Goal: Check status: Check status

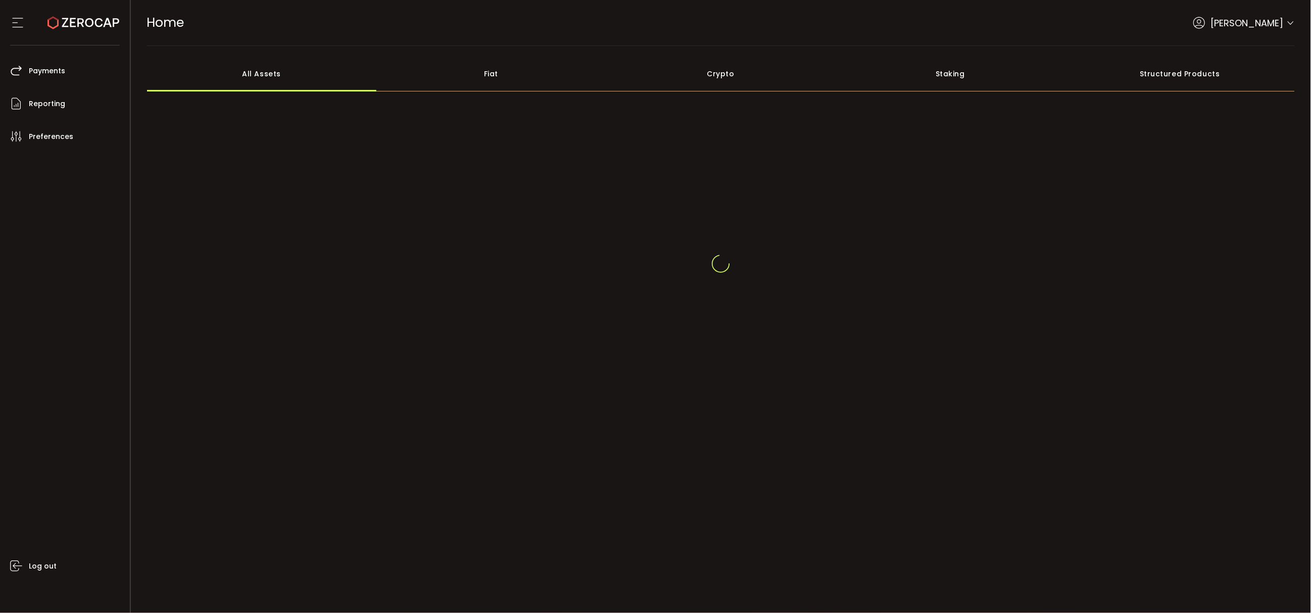
drag, startPoint x: 326, startPoint y: 238, endPoint x: 715, endPoint y: 48, distance: 433.5
click at [331, 233] on div at bounding box center [721, 263] width 1148 height 242
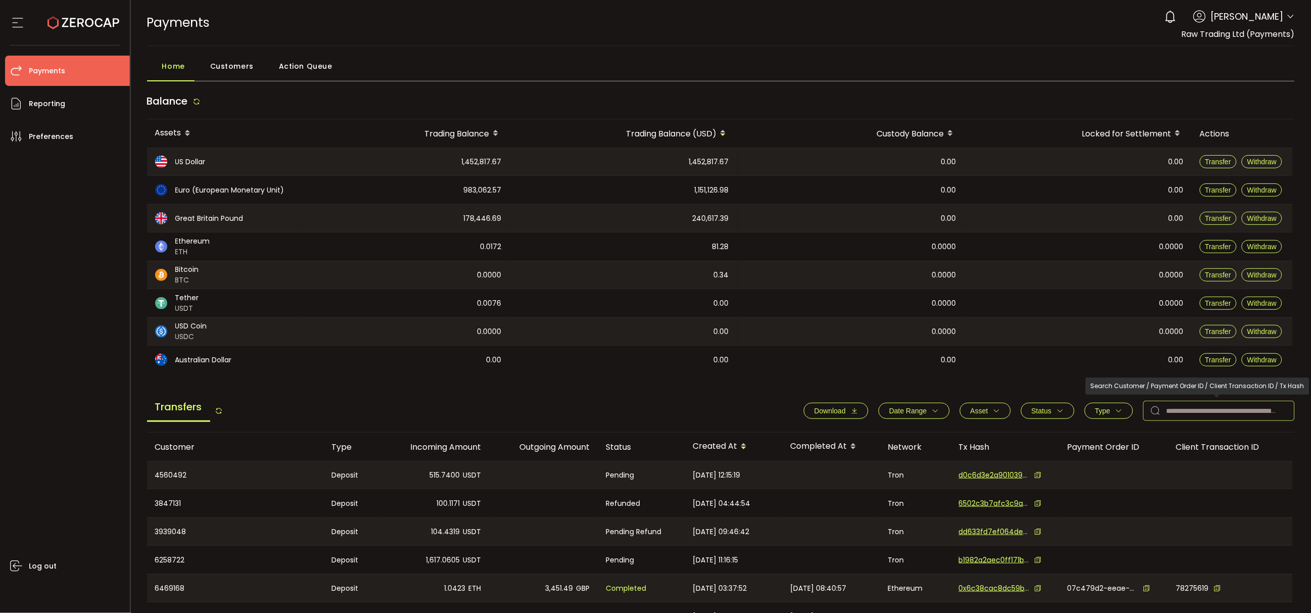
click at [1206, 407] on input "text" at bounding box center [1219, 411] width 152 height 20
paste input "*******"
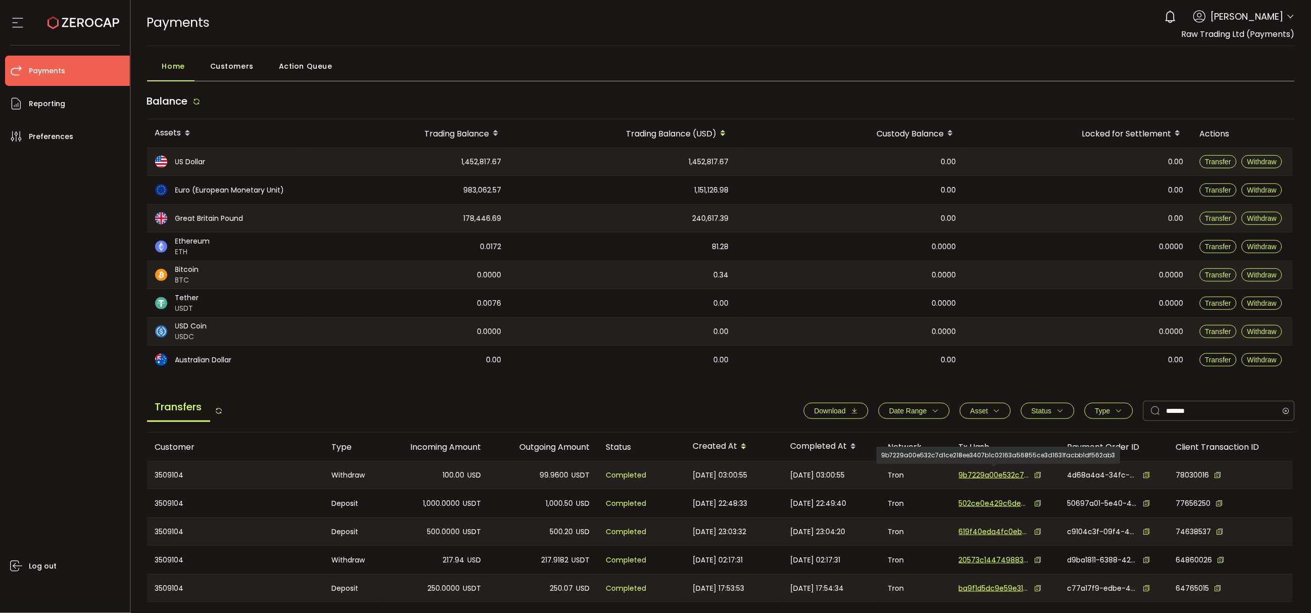
click at [1000, 473] on span "9b7229a00e532c7d1ce218ee3407b1c02163a56855ce3d1631facbb1df562ab3" at bounding box center [994, 475] width 71 height 11
drag, startPoint x: 1210, startPoint y: 408, endPoint x: 1110, endPoint y: 413, distance: 99.6
click at [1110, 413] on div "Download Date Range - Asset BTC ETH EUR GBP USD USDC USDT Clear Apply Status Ap…" at bounding box center [1043, 411] width 501 height 20
paste input "text"
drag, startPoint x: 1201, startPoint y: 409, endPoint x: 928, endPoint y: 451, distance: 276.4
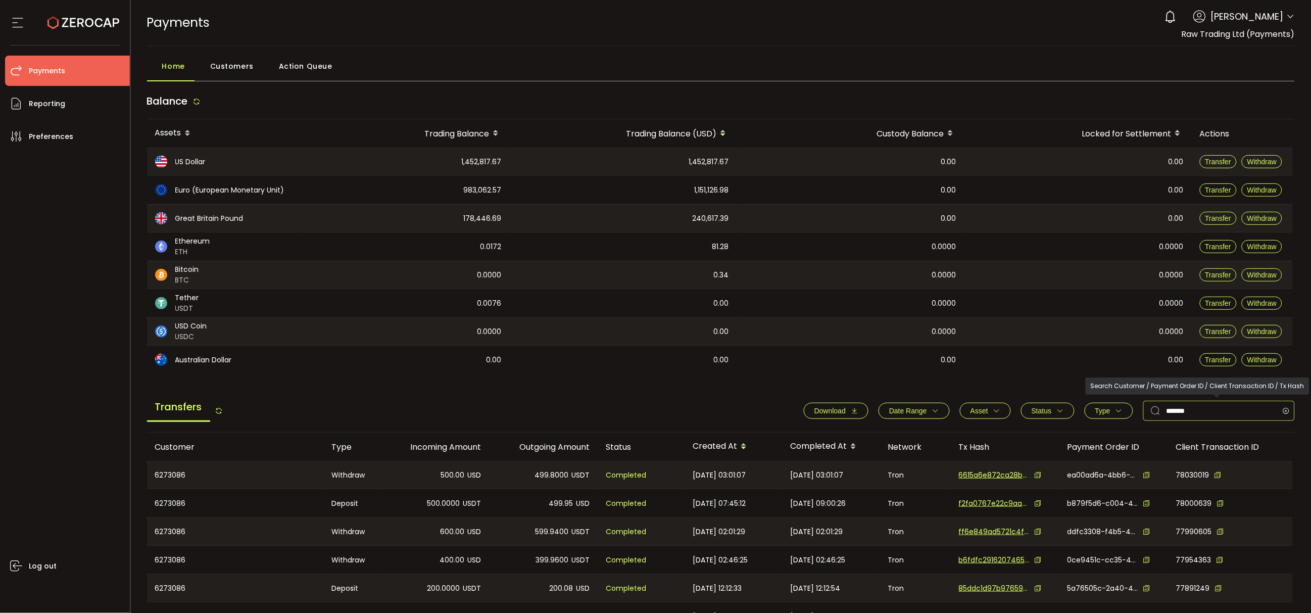
click at [928, 451] on div "Transfers Download Date Range - Asset BTC ETH EUR GBP USD USDC USDT Clear Apply…" at bounding box center [721, 585] width 1148 height 383
click at [1002, 475] on span "6615a6e872ca28b5be2252f16cd05fa841c54dd157ae7ea012f9ade70859fe39" at bounding box center [994, 475] width 71 height 11
drag, startPoint x: 1191, startPoint y: 415, endPoint x: 1081, endPoint y: 427, distance: 111.3
click at [1081, 427] on div "Transfers Download Date Range - Asset BTC ETH EUR GBP USD USDC USDT Clear Apply…" at bounding box center [721, 413] width 1148 height 38
paste input "text"
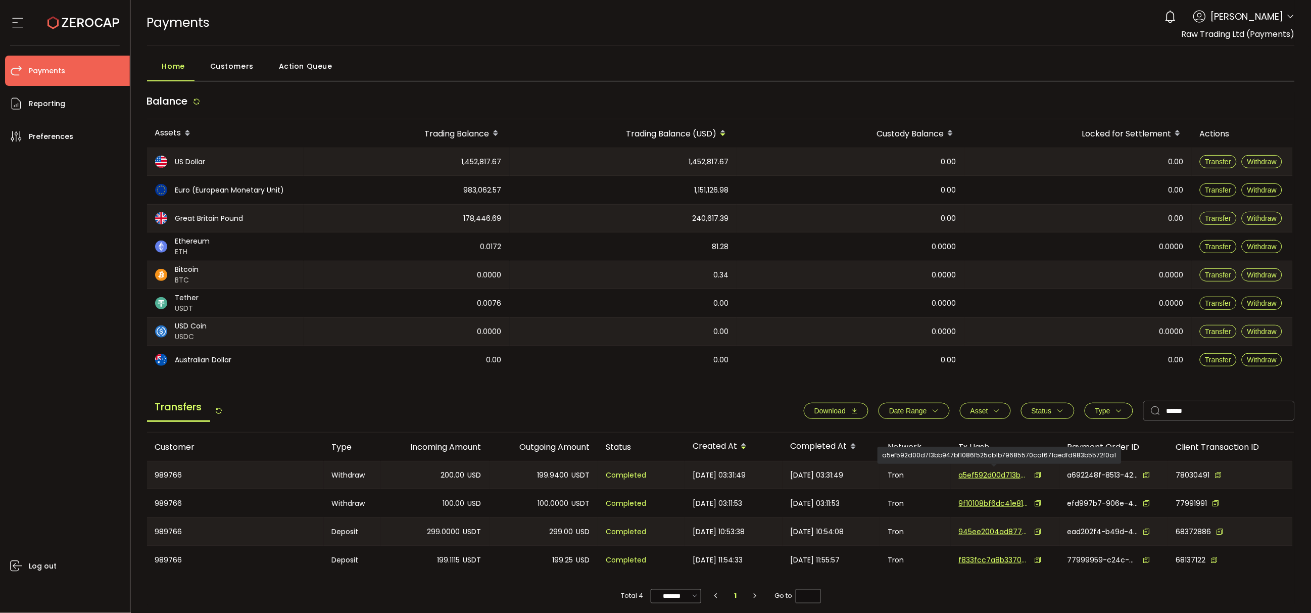
click at [1005, 477] on span "a5ef592d00d713bb947bf1086f525cb1b79685570caf671aedfd983b5572f0a1" at bounding box center [994, 475] width 71 height 11
drag, startPoint x: 1194, startPoint y: 404, endPoint x: 1122, endPoint y: 409, distance: 72.4
click at [1123, 409] on div "Download Date Range - Asset BTC ETH EUR GBP USD USDC USDT Clear Apply Status Ap…" at bounding box center [1043, 411] width 501 height 20
paste input "*"
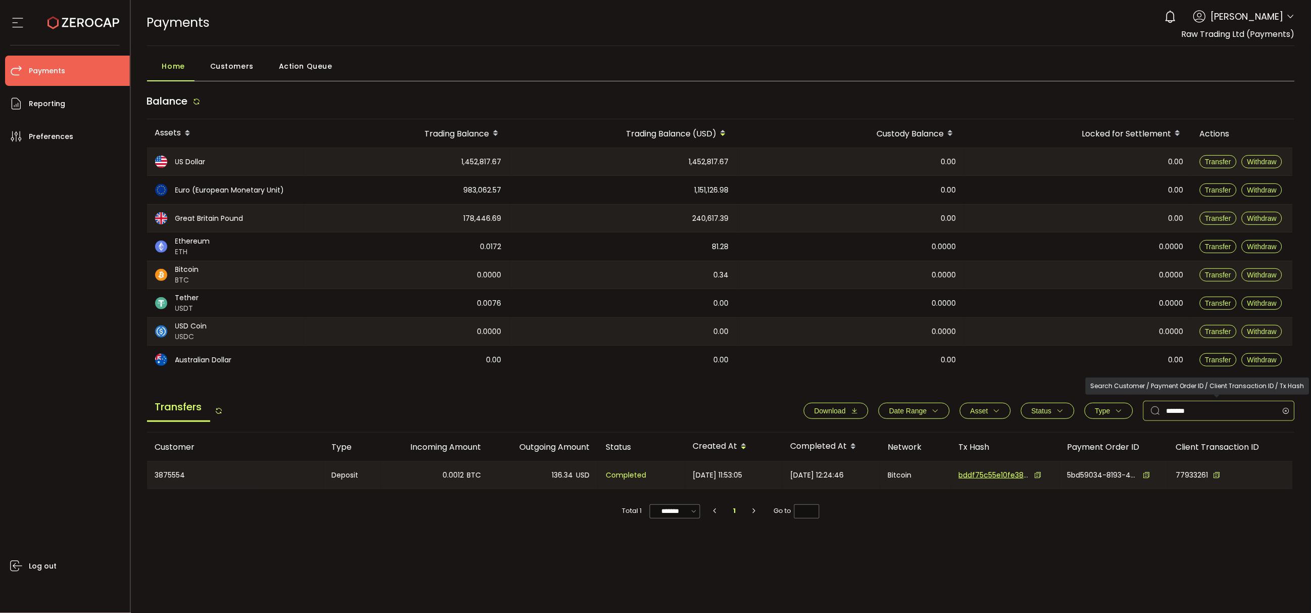
drag, startPoint x: 1208, startPoint y: 409, endPoint x: 1115, endPoint y: 406, distance: 92.5
click at [1115, 406] on div "Download Date Range - Asset BTC ETH EUR GBP USD USDC USDT Clear Apply Status Ap…" at bounding box center [1043, 411] width 501 height 20
paste input "text"
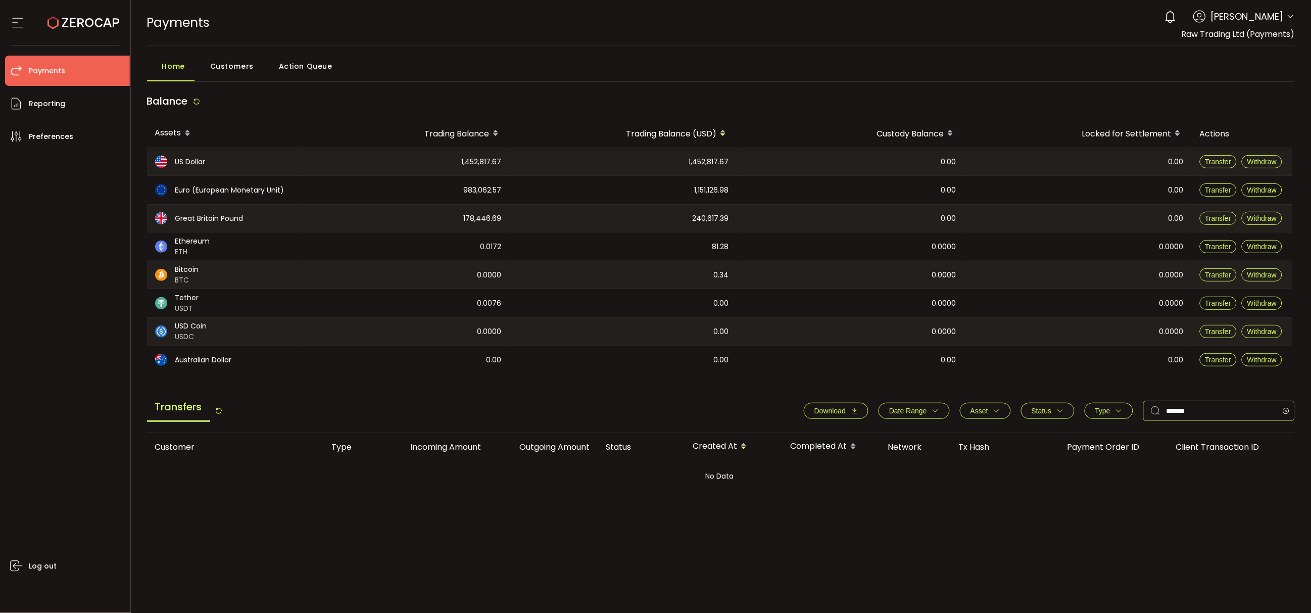
type input "*******"
